Goal: Register for event/course

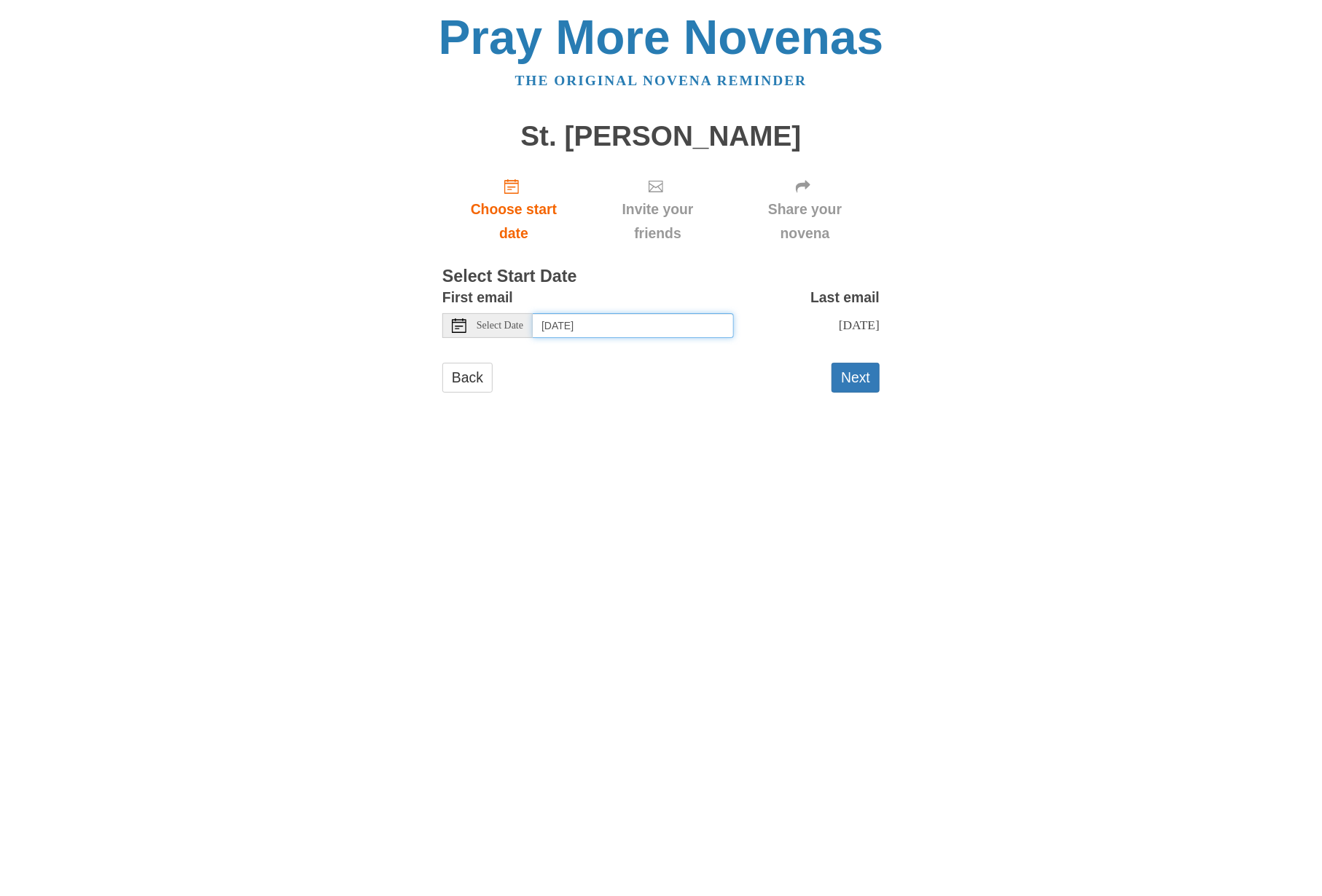
click at [584, 324] on input "Thursday, October 2nd" at bounding box center [632, 325] width 201 height 25
click at [840, 390] on button "Next" at bounding box center [855, 377] width 48 height 29
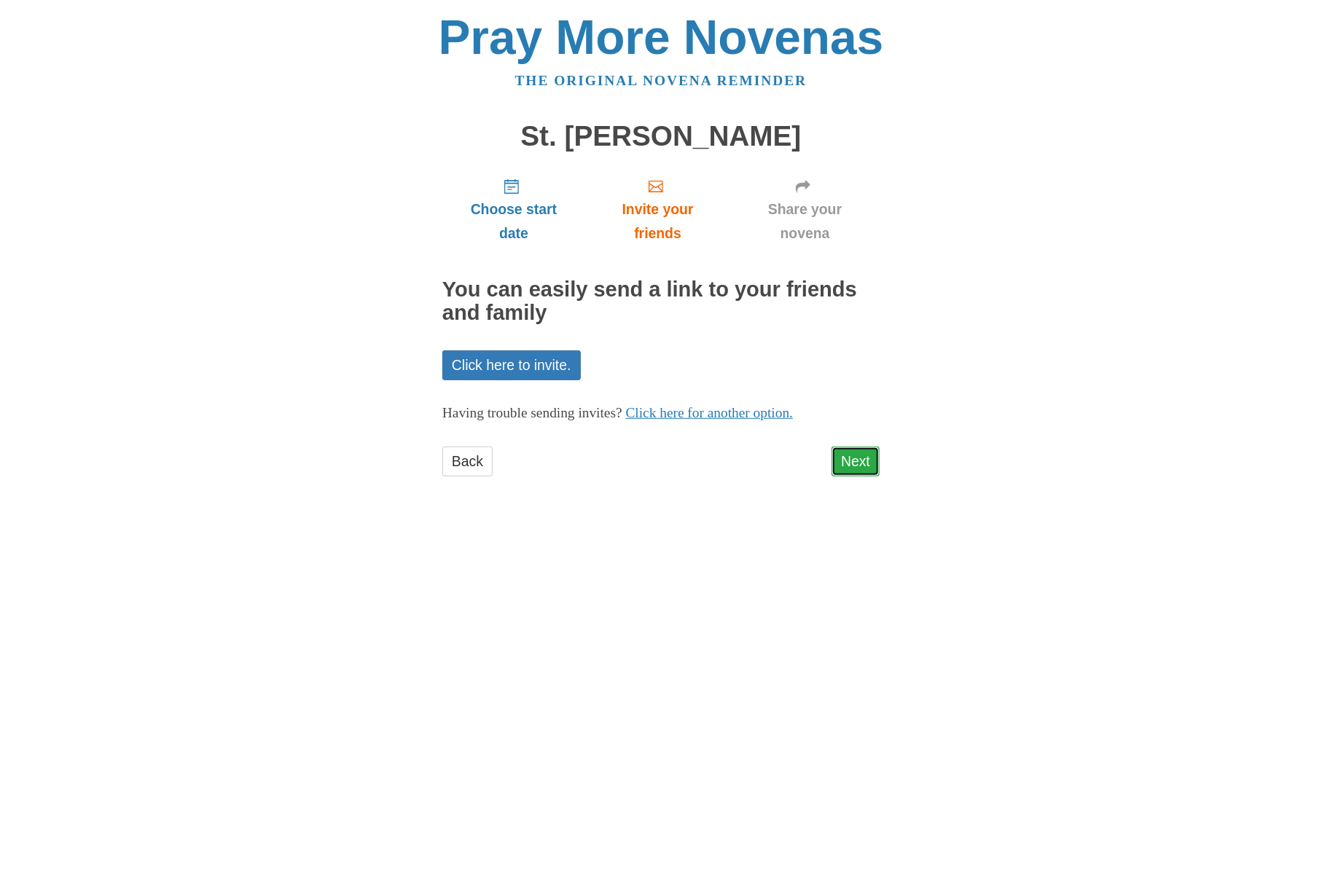
click at [865, 470] on link "Next" at bounding box center [855, 461] width 48 height 29
